Goal: Complete application form

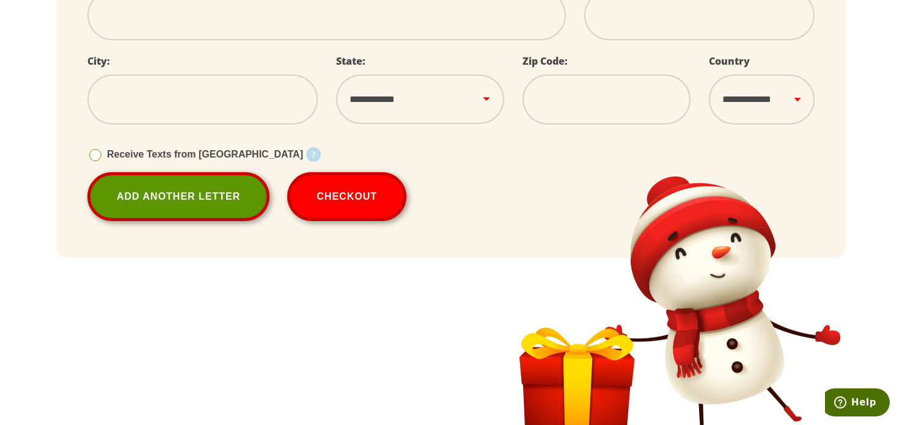
scroll to position [554, 0]
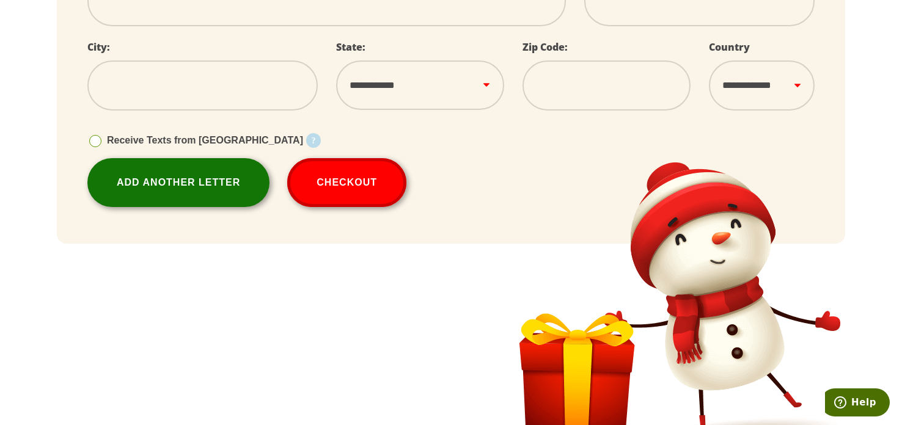
click at [193, 197] on link "Add Another Letter" at bounding box center [178, 182] width 182 height 49
select select
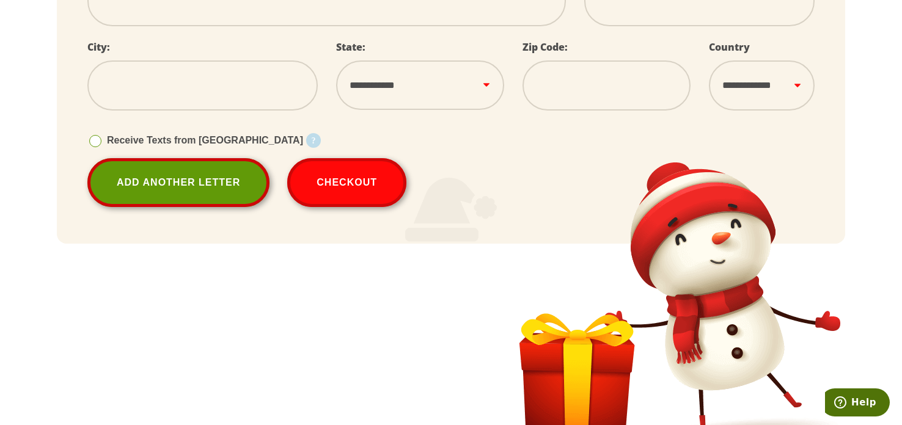
select select
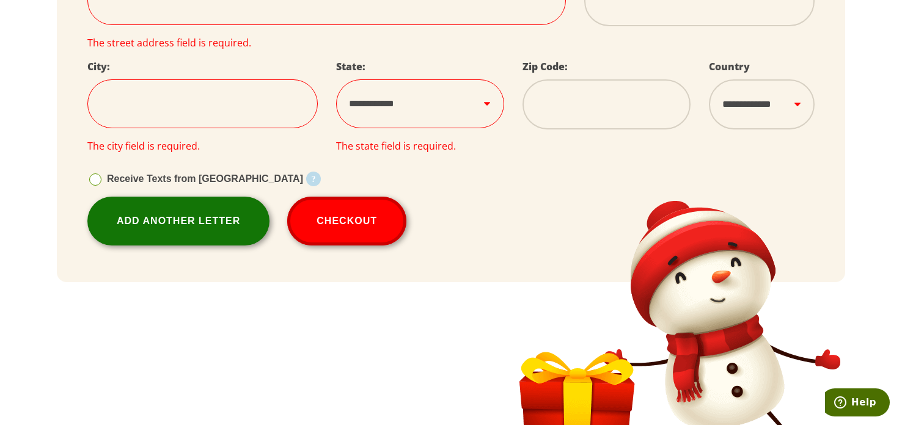
click at [228, 206] on link "Add Another Letter" at bounding box center [178, 221] width 182 height 49
select select
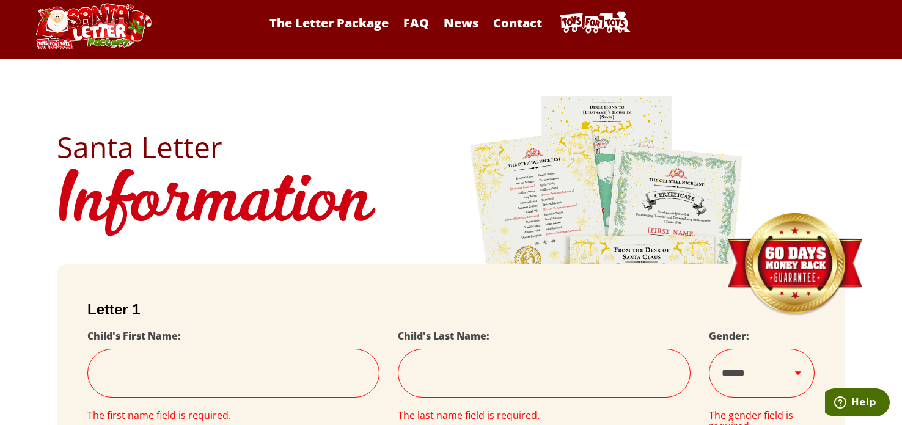
scroll to position [0, 0]
